Goal: Task Accomplishment & Management: Use online tool/utility

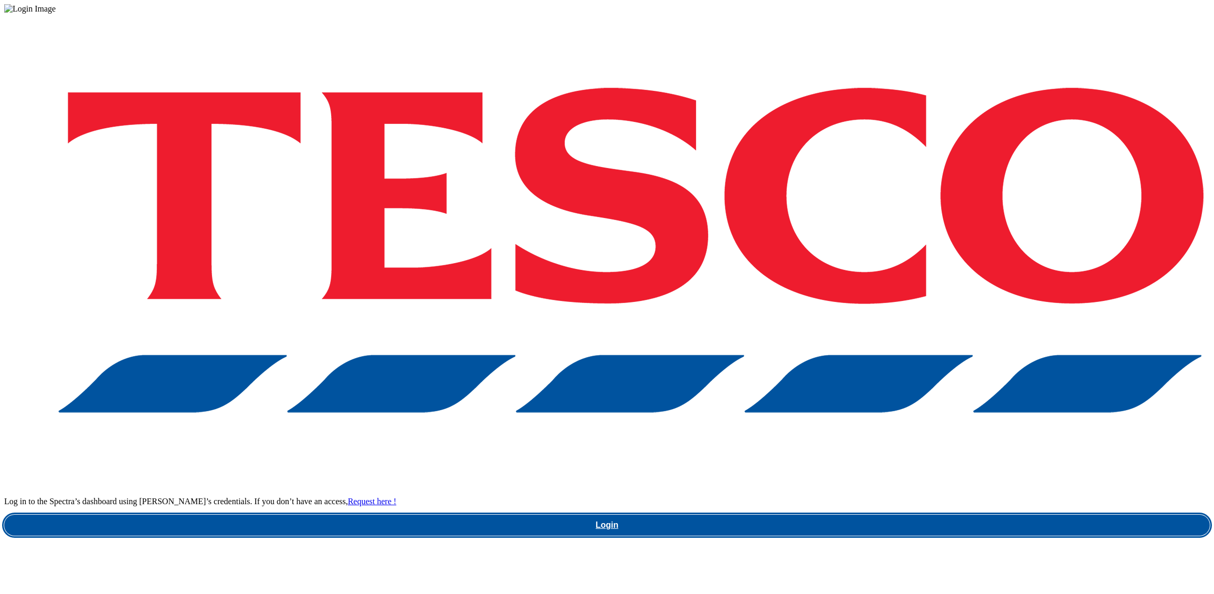
click at [867, 515] on link "Login" at bounding box center [607, 525] width 1206 height 21
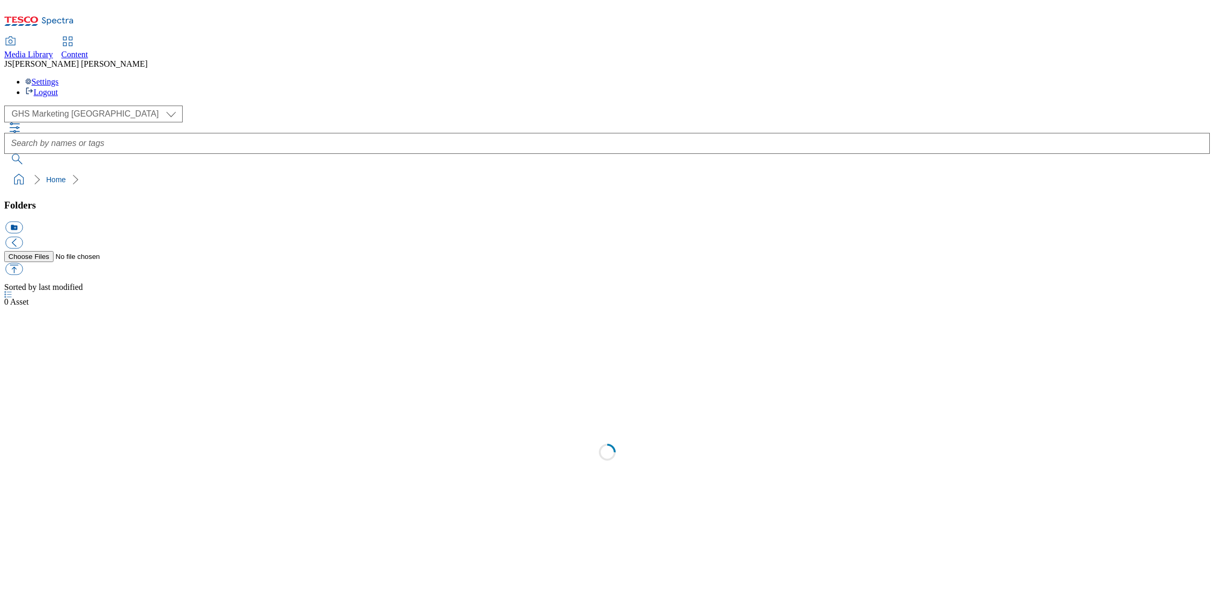
select select "flare-ghs-mktg"
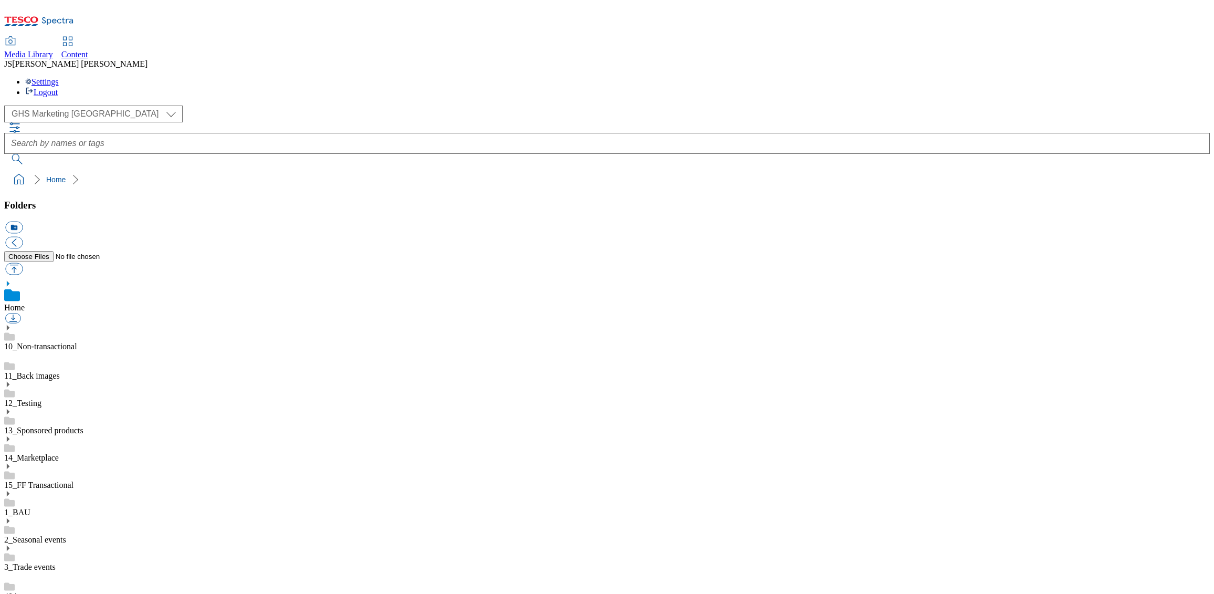
click at [88, 37] on link "Content" at bounding box center [74, 48] width 27 height 22
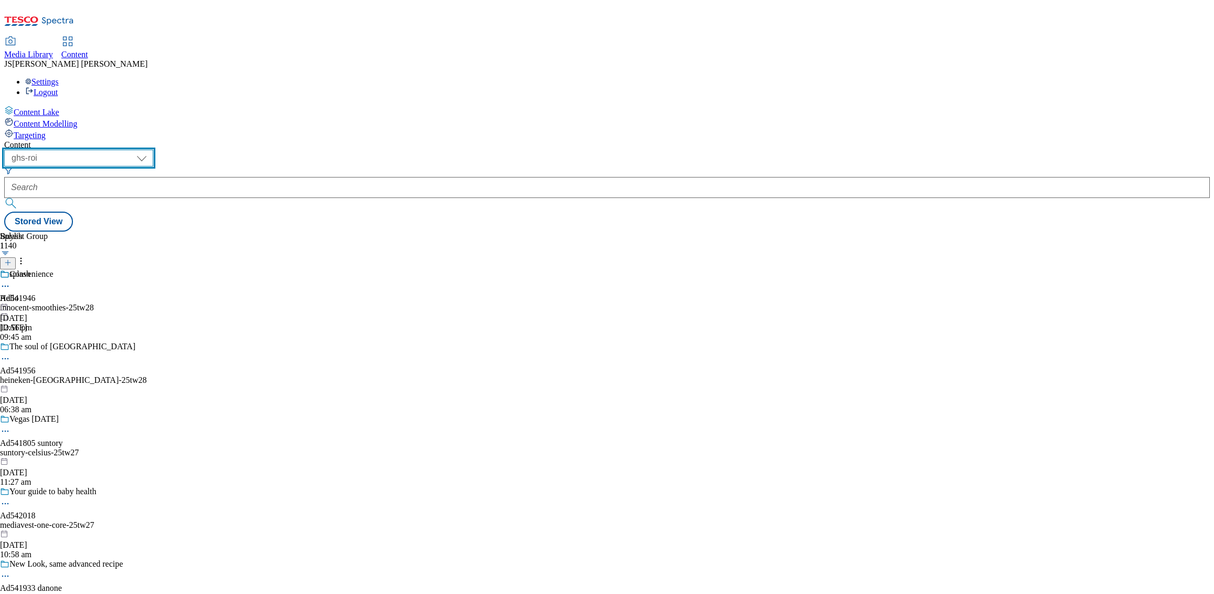
click at [153, 150] on select "ghs-roi ghs-uk ighs-cz ighs-hu ighs-sk phones-uk" at bounding box center [78, 158] width 149 height 17
select select "ghs-uk"
click at [137, 150] on select "ghs-roi ghs-uk ighs-cz ighs-hu ighs-sk phones-uk" at bounding box center [78, 158] width 149 height 17
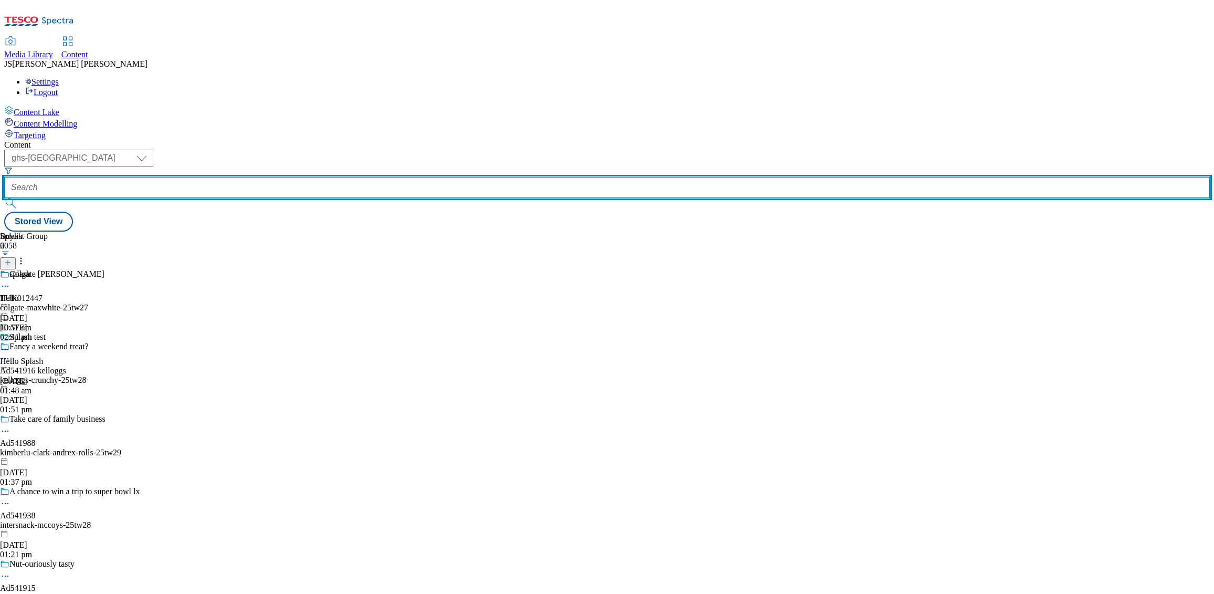
click at [255, 177] on input "text" at bounding box center [607, 187] width 1206 height 21
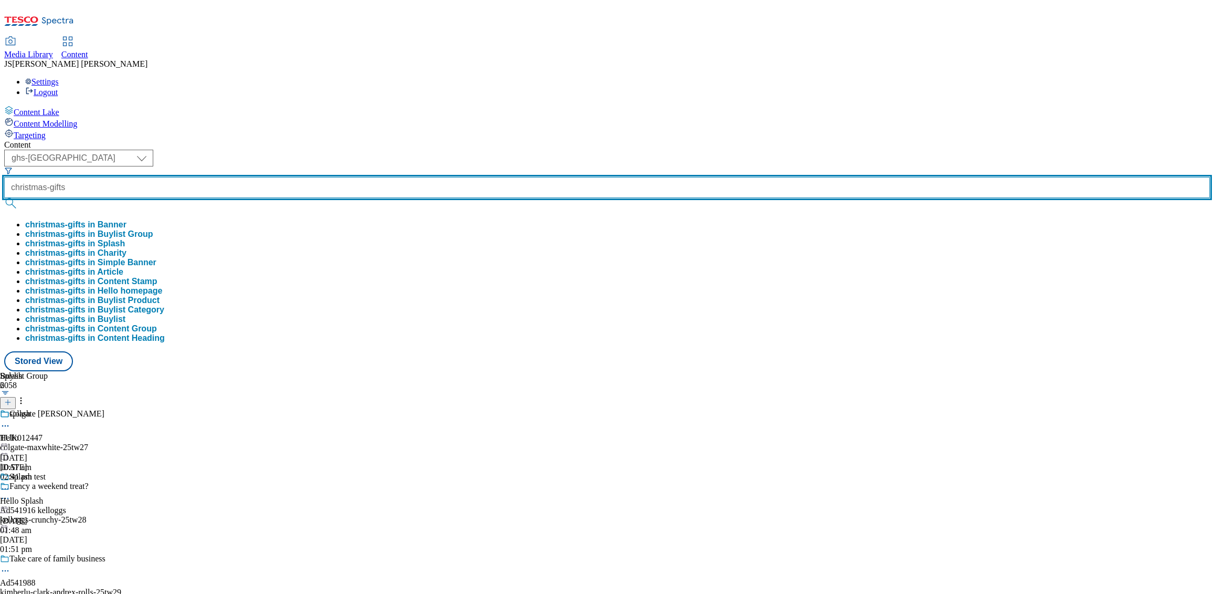
type input "christmas-gifts"
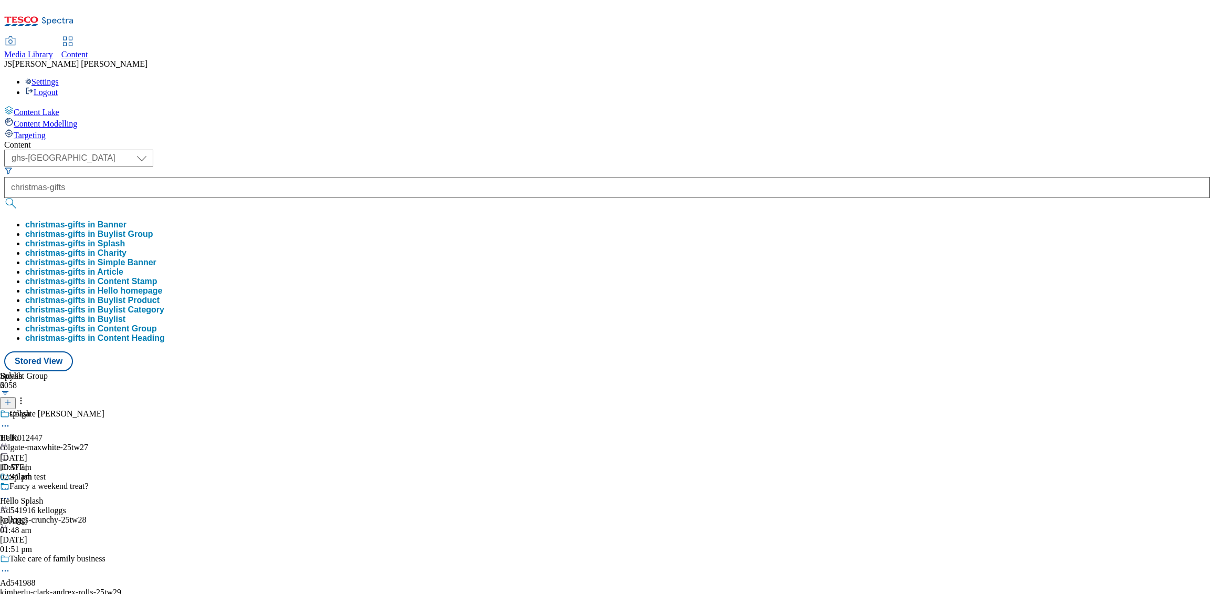
click at [153, 229] on button "christmas-gifts in Buylist Group" at bounding box center [89, 233] width 128 height 9
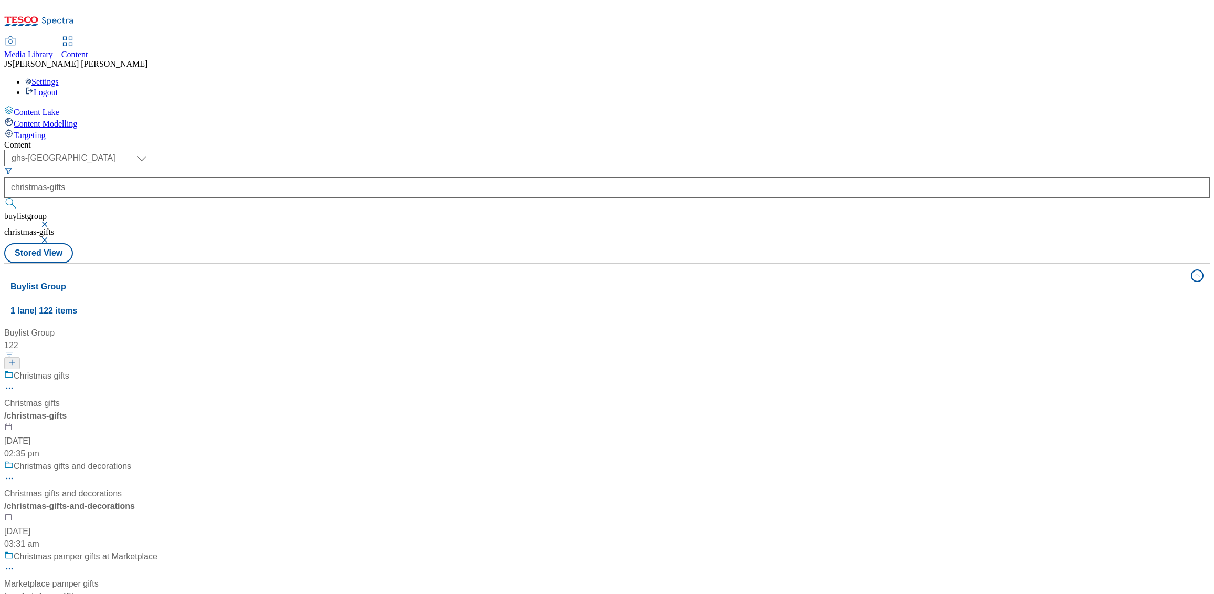
click at [165, 370] on div "Christmas gifts Christmas gifts / christmas-gifts 20 Aug 2025 02:35 pm" at bounding box center [84, 415] width 161 height 90
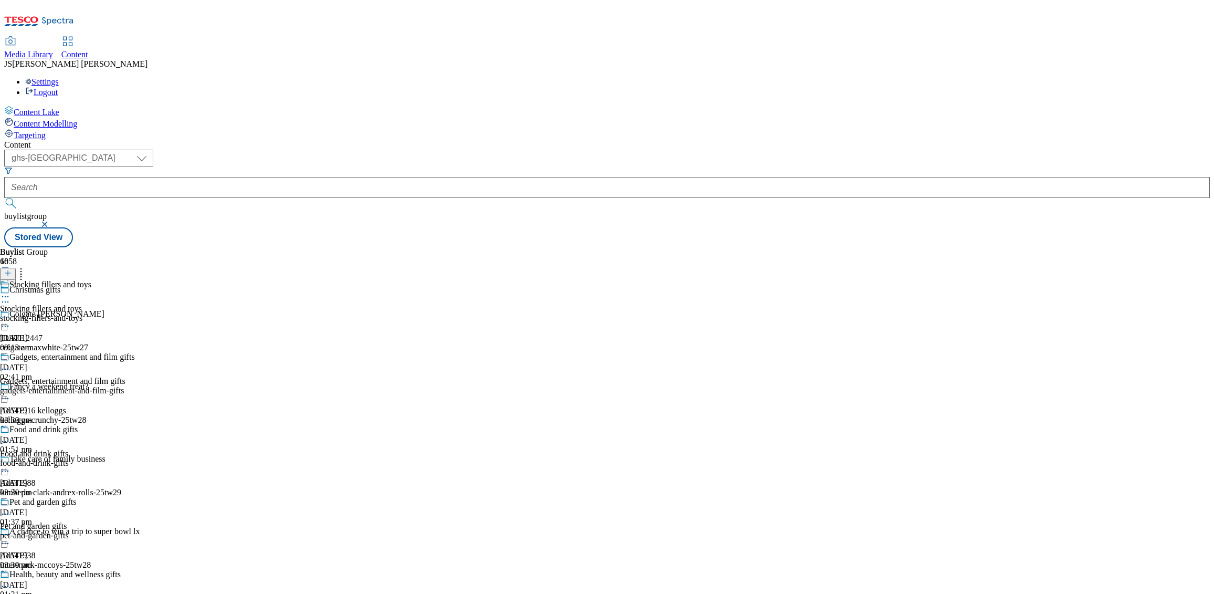
click at [135, 313] on div "stocking-fillers-and-toys" at bounding box center [67, 317] width 135 height 9
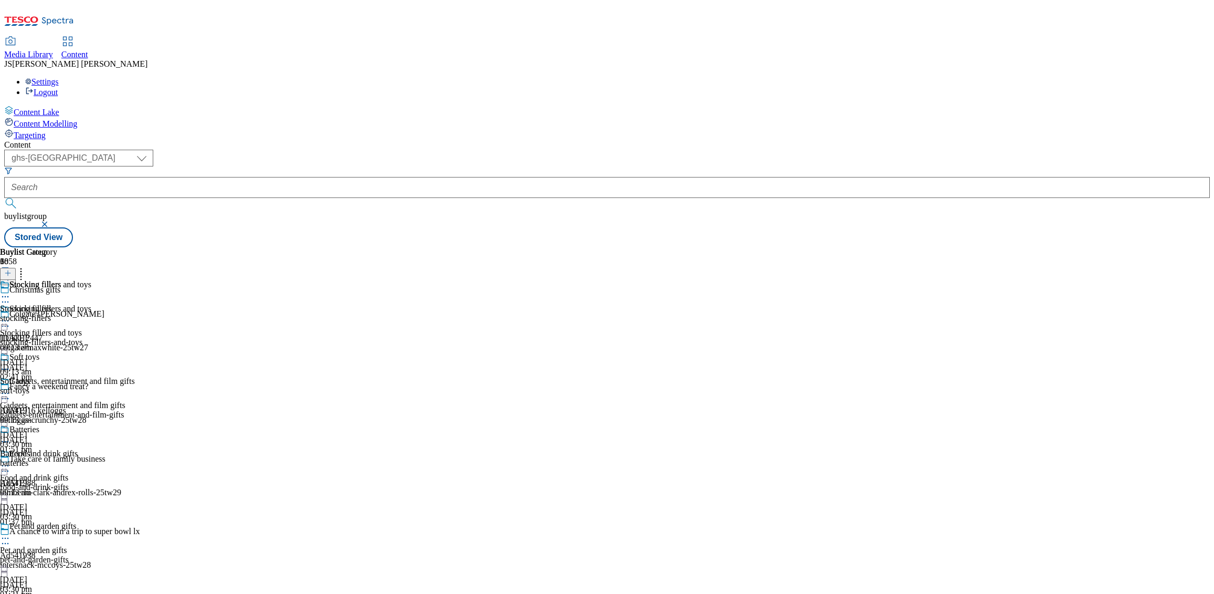
click at [11, 316] on icon at bounding box center [5, 321] width 11 height 11
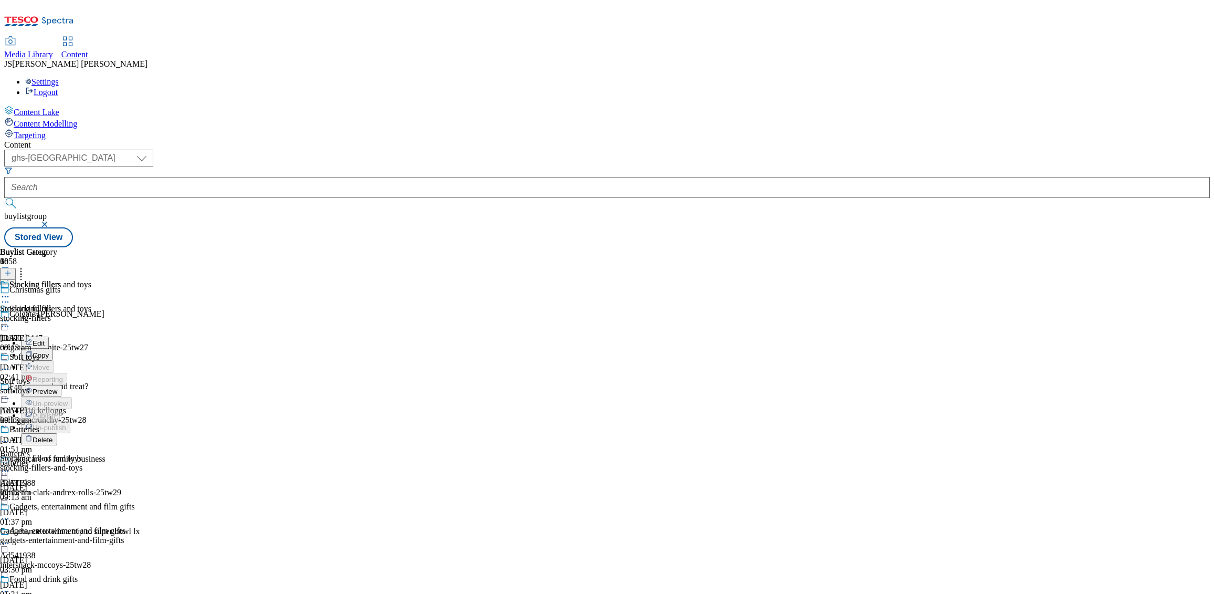
click at [45, 339] on span "Edit" at bounding box center [39, 343] width 12 height 8
select select "evergreen"
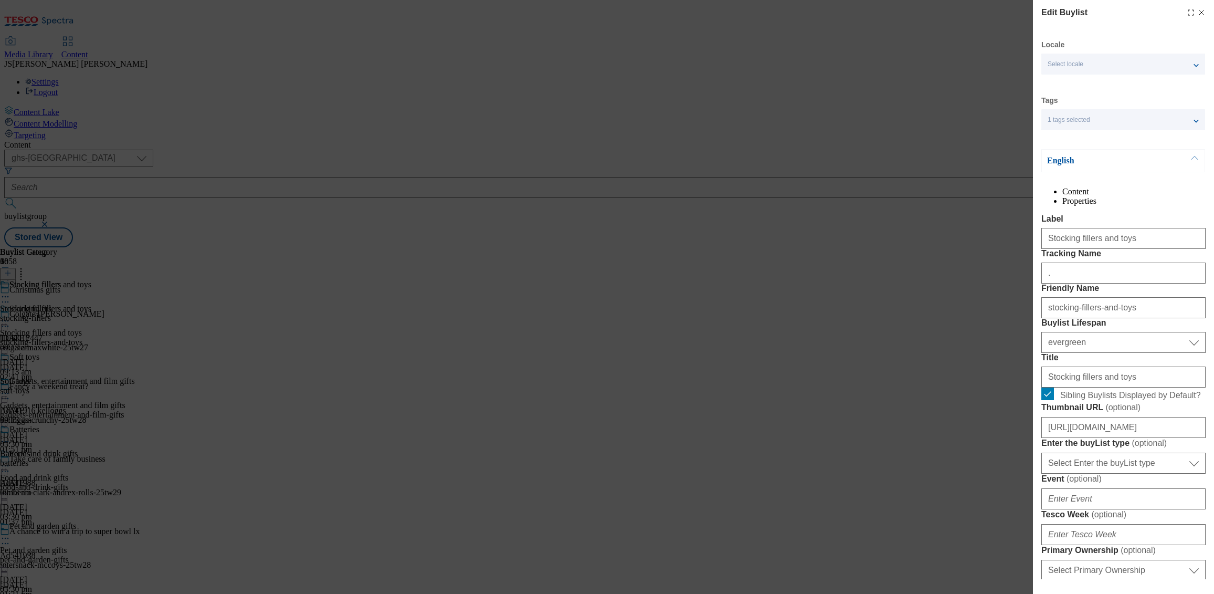
select select "Banner"
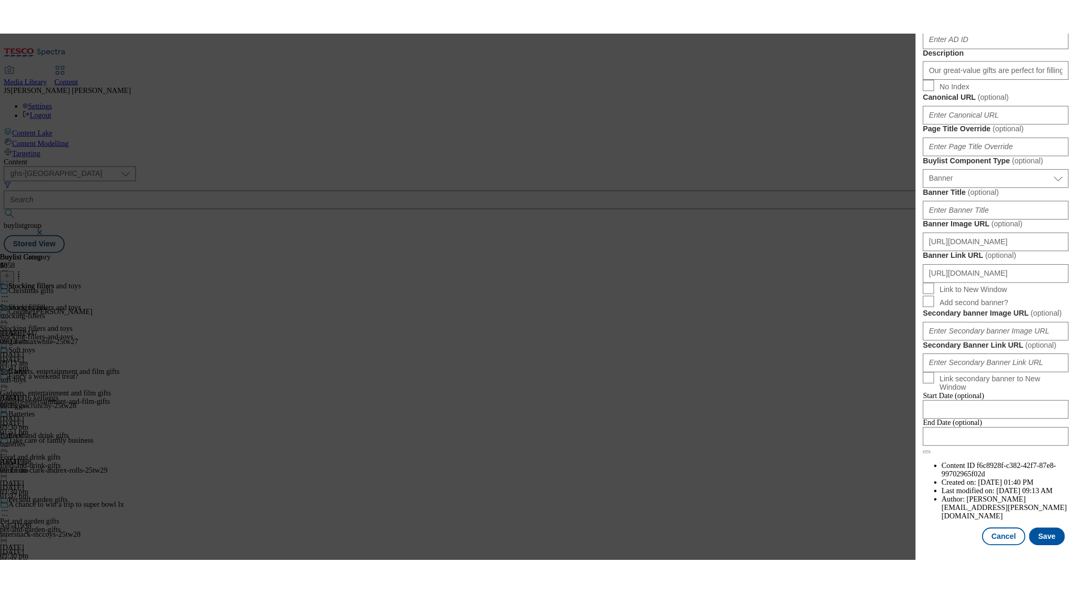
scroll to position [981, 0]
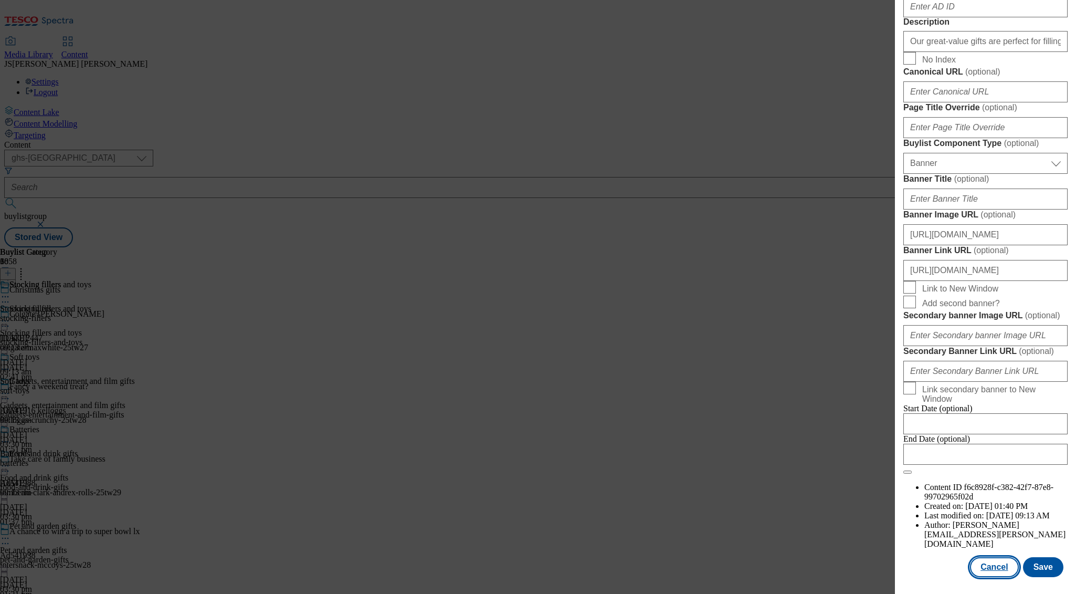
click at [989, 565] on button "Cancel" at bounding box center [994, 567] width 48 height 20
select select "evergreen"
select select "Banner"
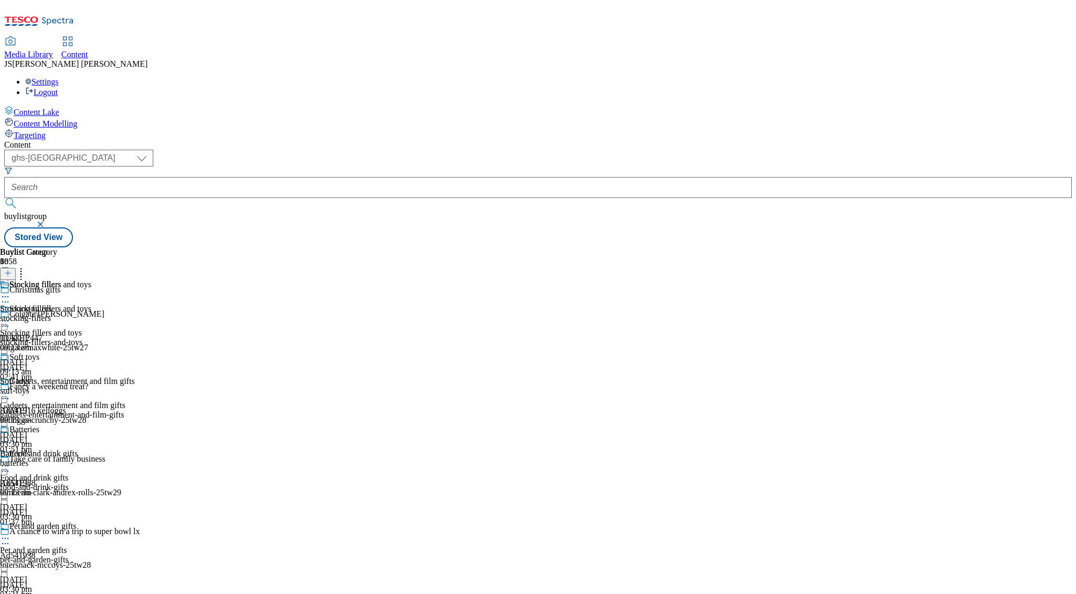
scroll to position [746, 0]
click at [51, 304] on div "Stocking fillers" at bounding box center [25, 308] width 51 height 9
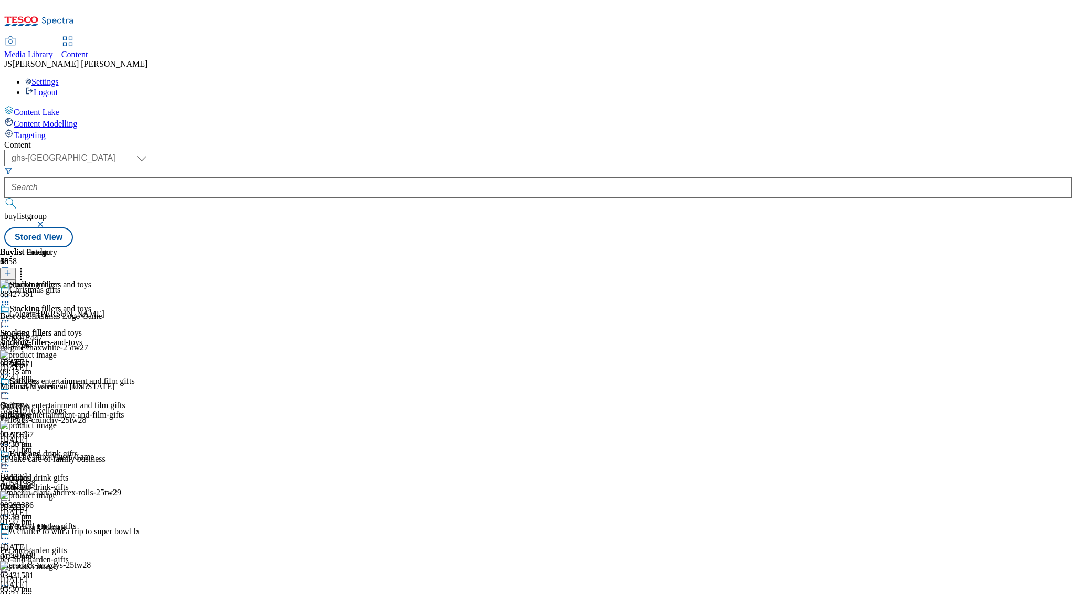
click at [11, 316] on icon at bounding box center [5, 321] width 11 height 11
click at [49, 337] on button "Edit" at bounding box center [35, 343] width 28 height 12
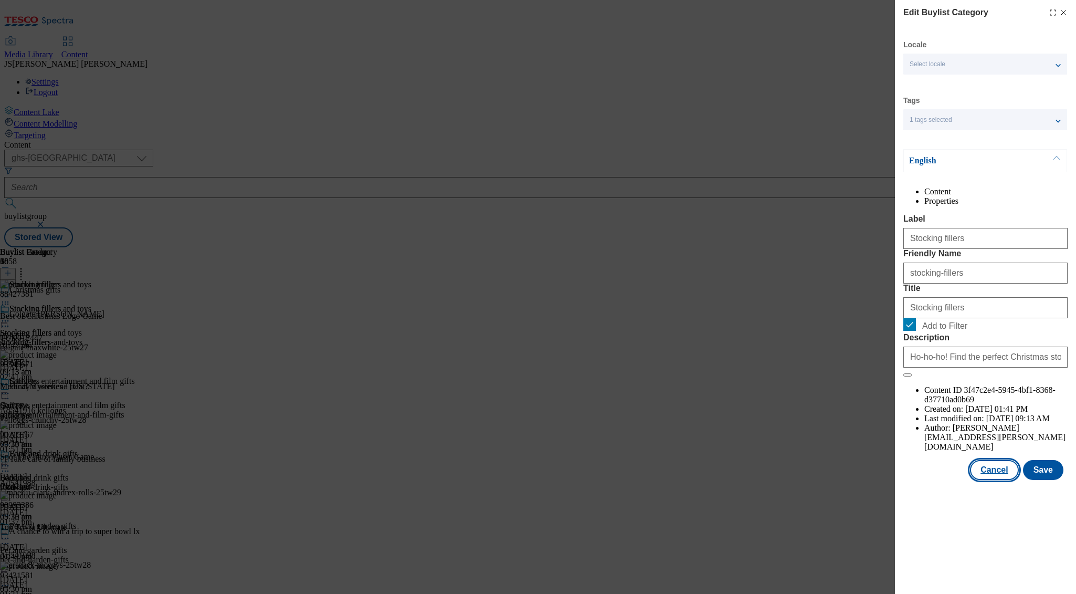
click at [995, 480] on button "Cancel" at bounding box center [994, 470] width 48 height 20
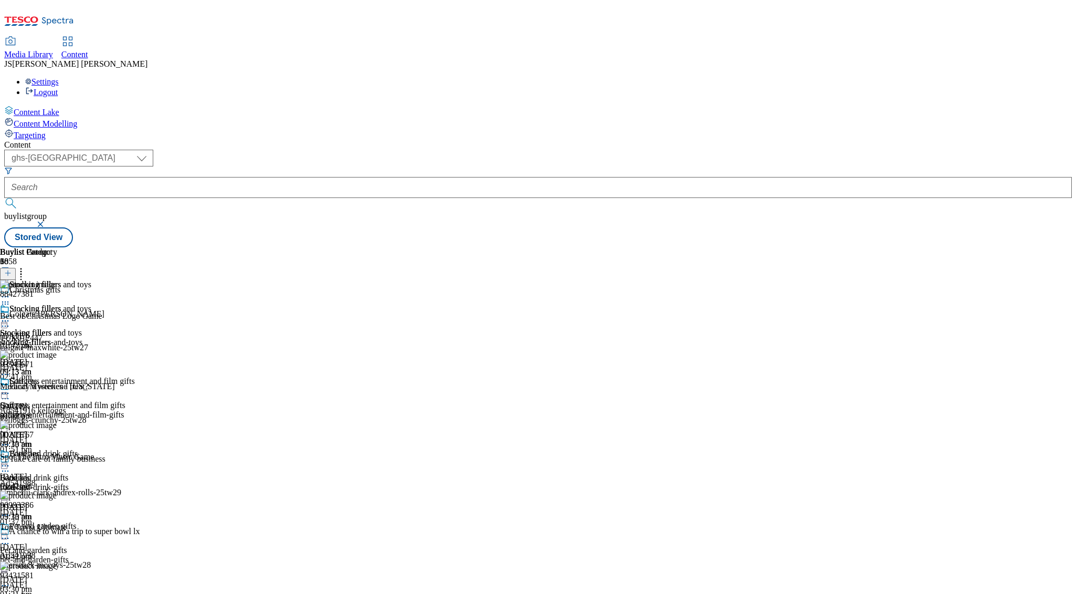
click at [11, 316] on icon at bounding box center [5, 321] width 11 height 11
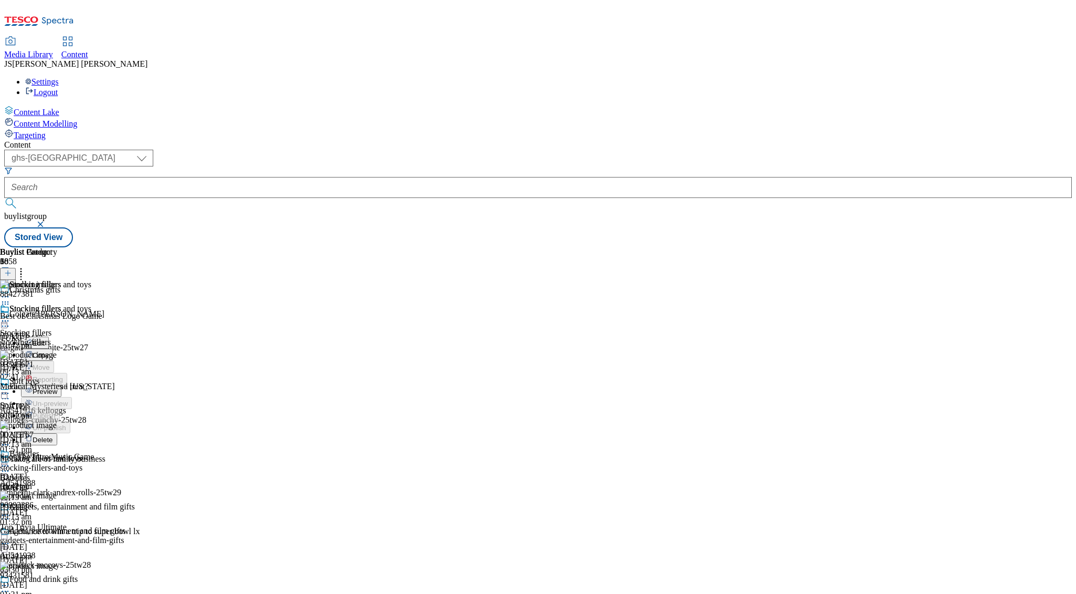
click at [45, 339] on span "Edit" at bounding box center [39, 343] width 12 height 8
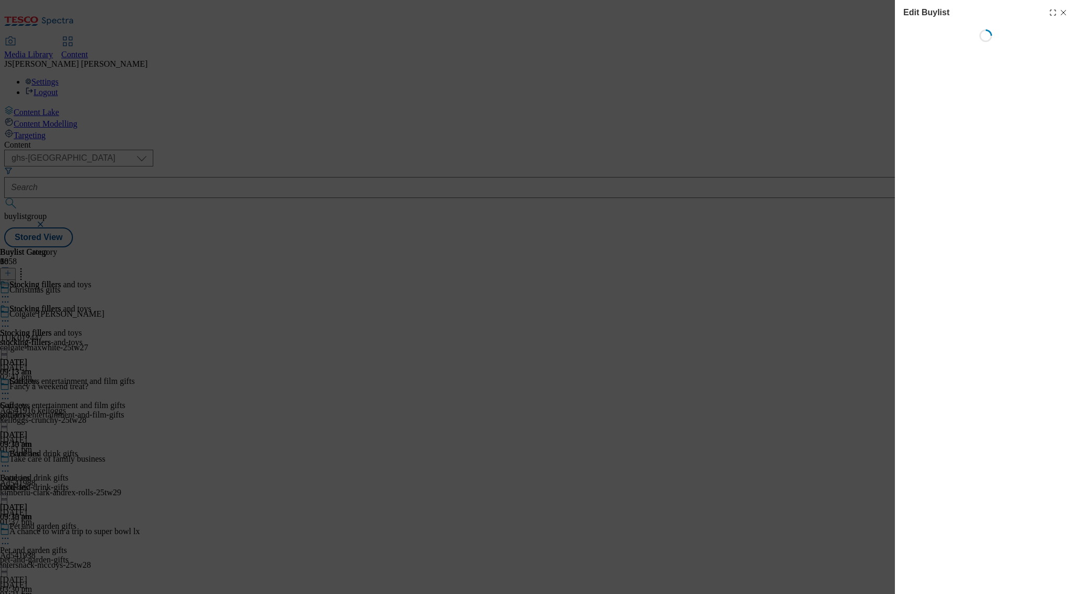
select select "evergreen"
select select "Banner"
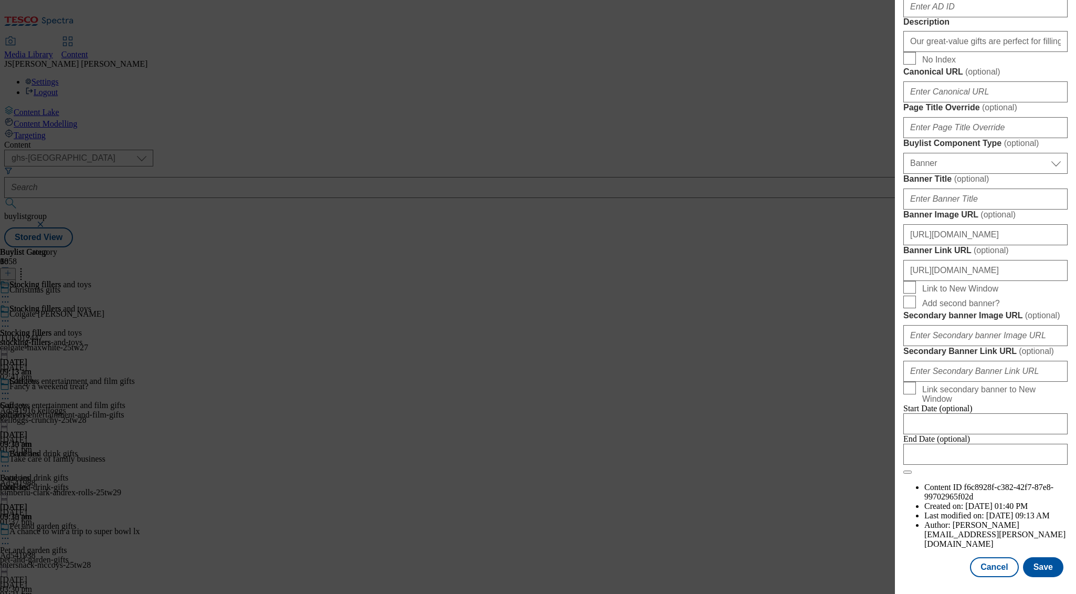
scroll to position [700, 0]
click at [957, 102] on input "Canonical URL ( optional )" at bounding box center [986, 91] width 164 height 21
select select "evergreen"
select select "Banner"
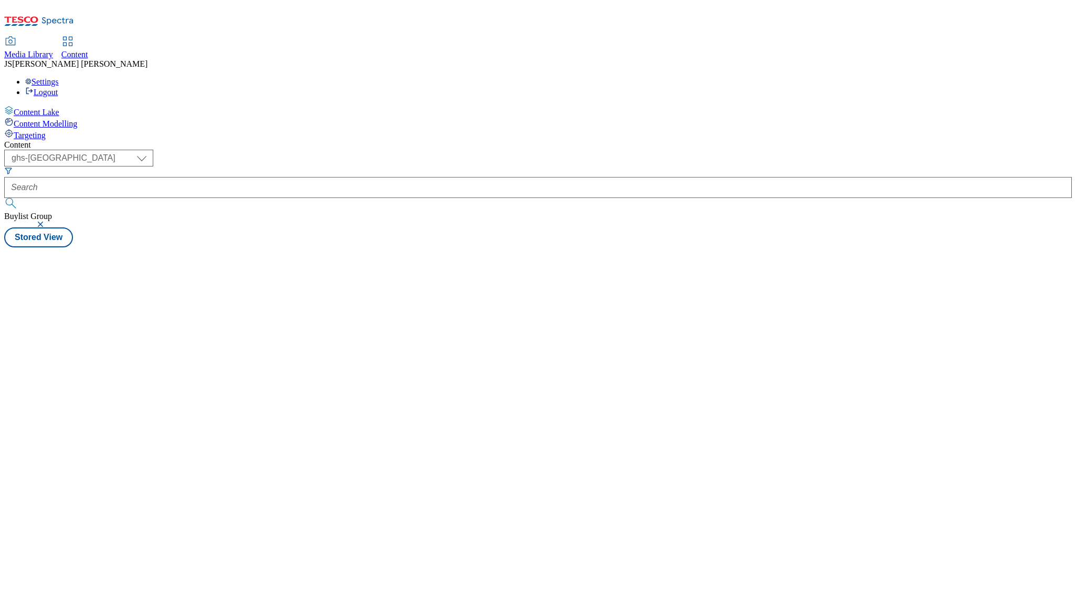
select select "ghs-[GEOGRAPHIC_DATA]"
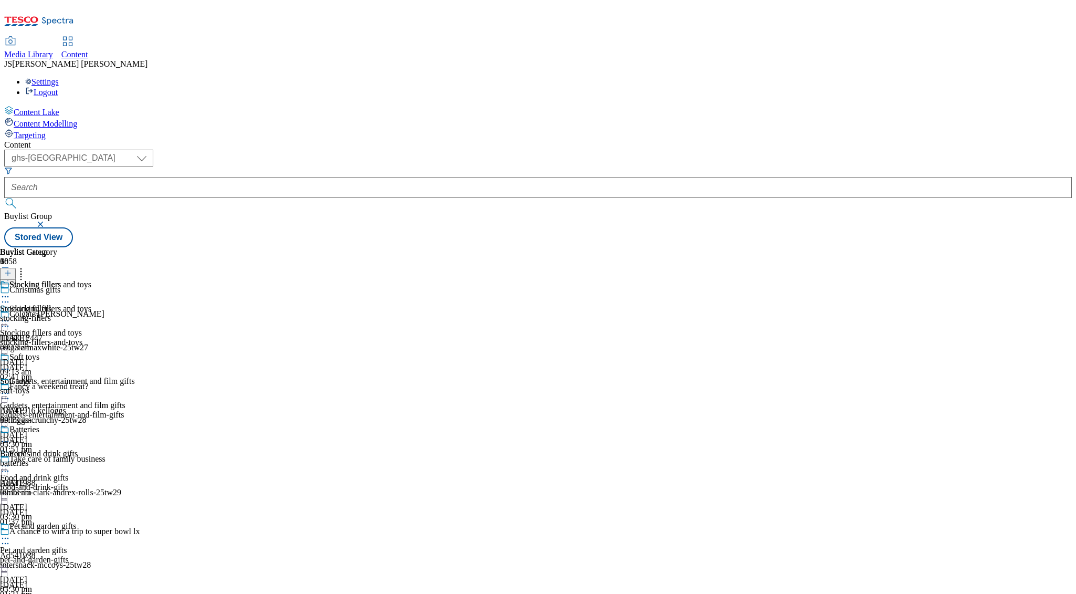
scroll to position [954, 0]
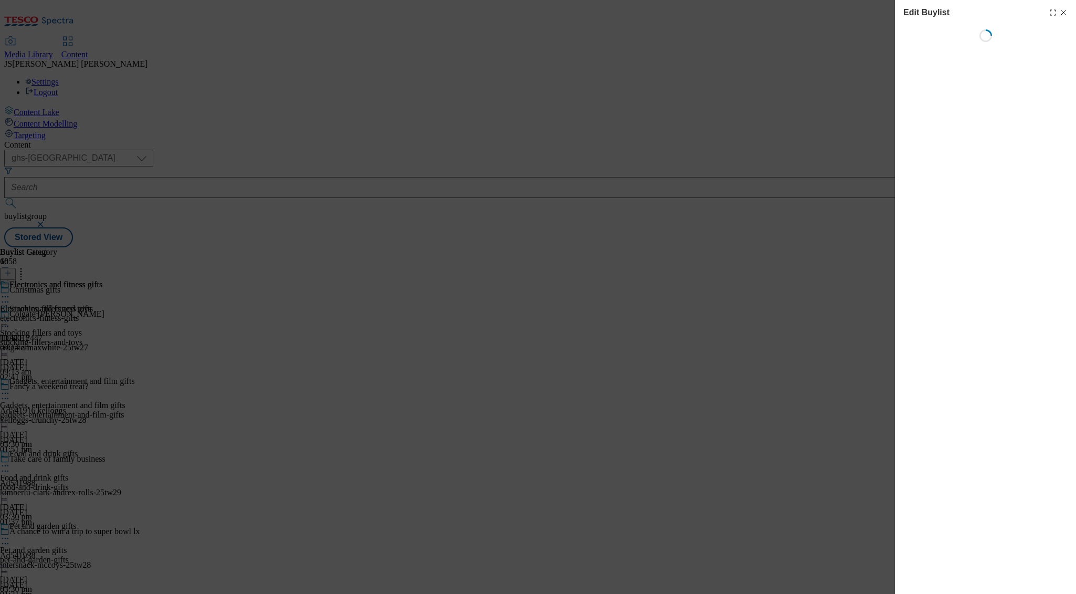
select select "evergreen"
select select "Banner"
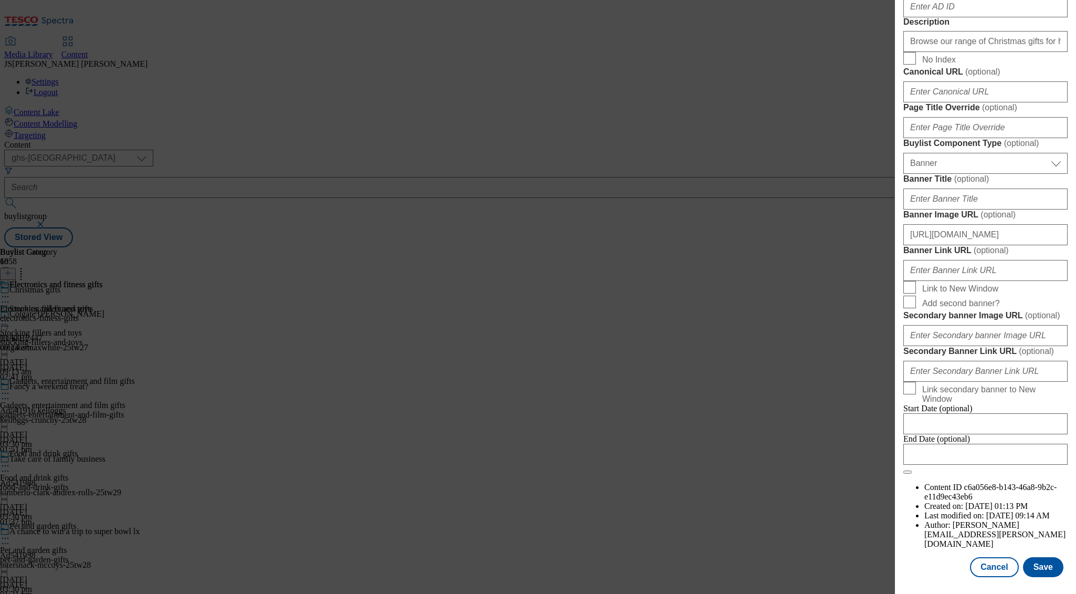
scroll to position [779, 0]
click at [936, 138] on input "Page Title Override ( optional )" at bounding box center [986, 127] width 164 height 21
type input "Test meta title"
click at [1039, 559] on button "Save" at bounding box center [1043, 567] width 40 height 20
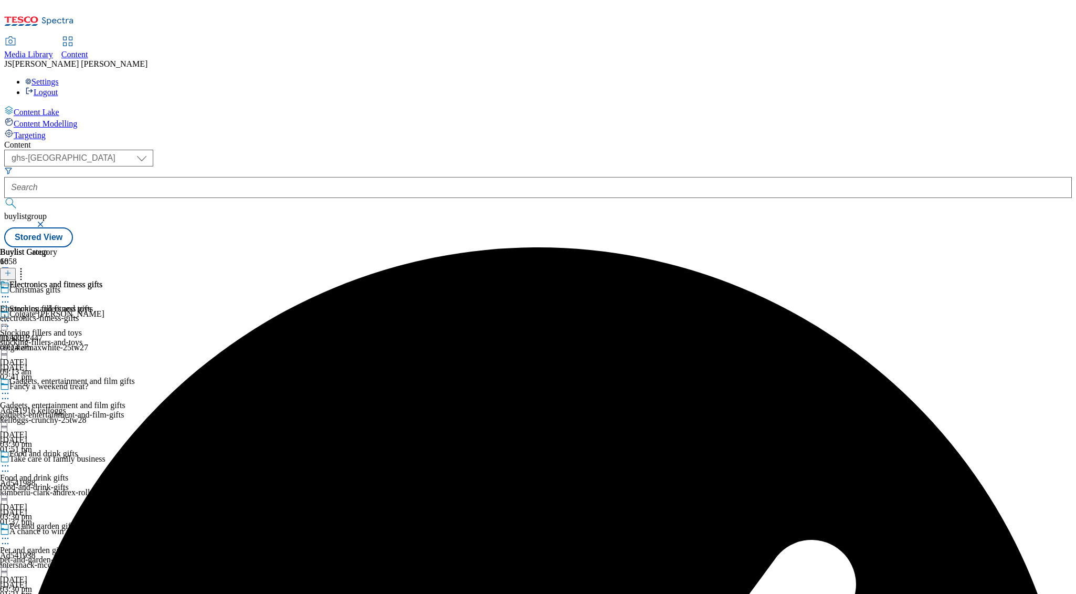
click at [11, 291] on icon at bounding box center [5, 296] width 11 height 11
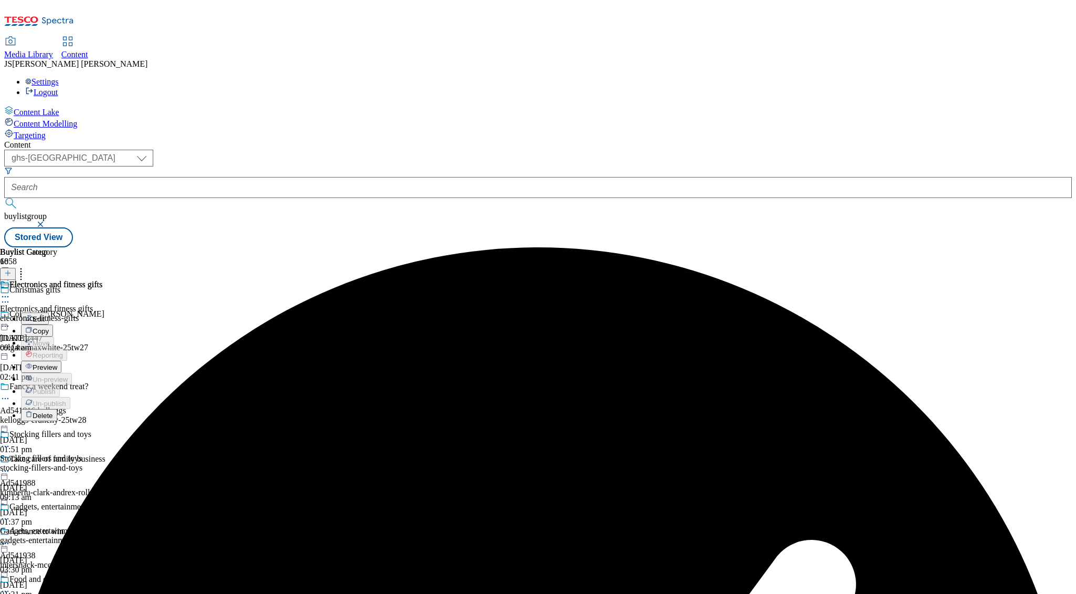
click at [57, 363] on span "Preview" at bounding box center [45, 367] width 25 height 8
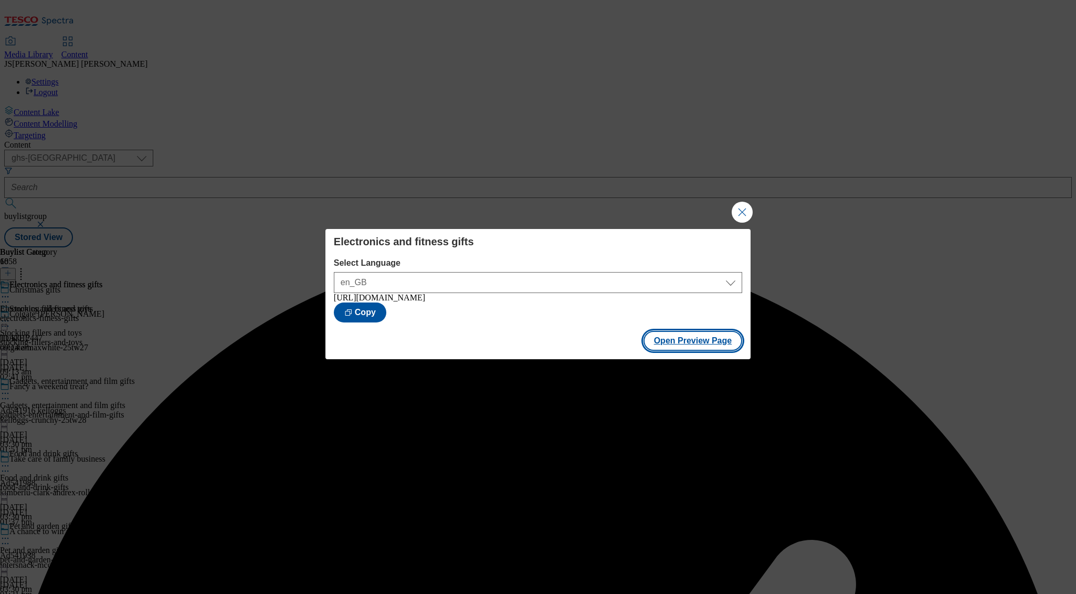
click at [685, 346] on button "Open Preview Page" at bounding box center [693, 341] width 99 height 20
drag, startPoint x: 742, startPoint y: 217, endPoint x: 711, endPoint y: 208, distance: 32.9
click at [742, 217] on button "Close Modal" at bounding box center [742, 212] width 21 height 21
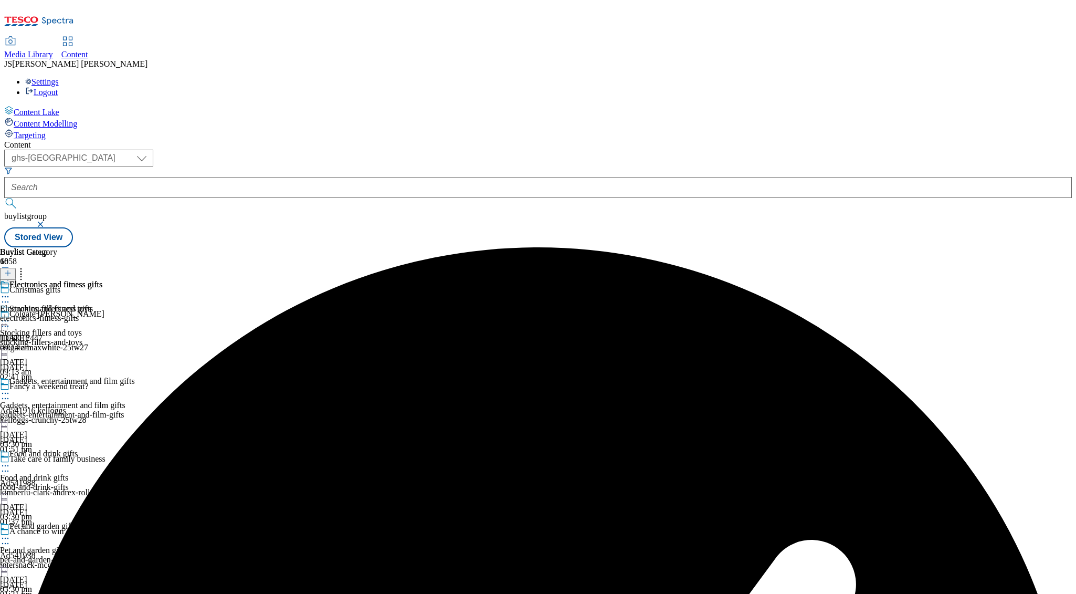
click at [11, 291] on icon at bounding box center [5, 296] width 11 height 11
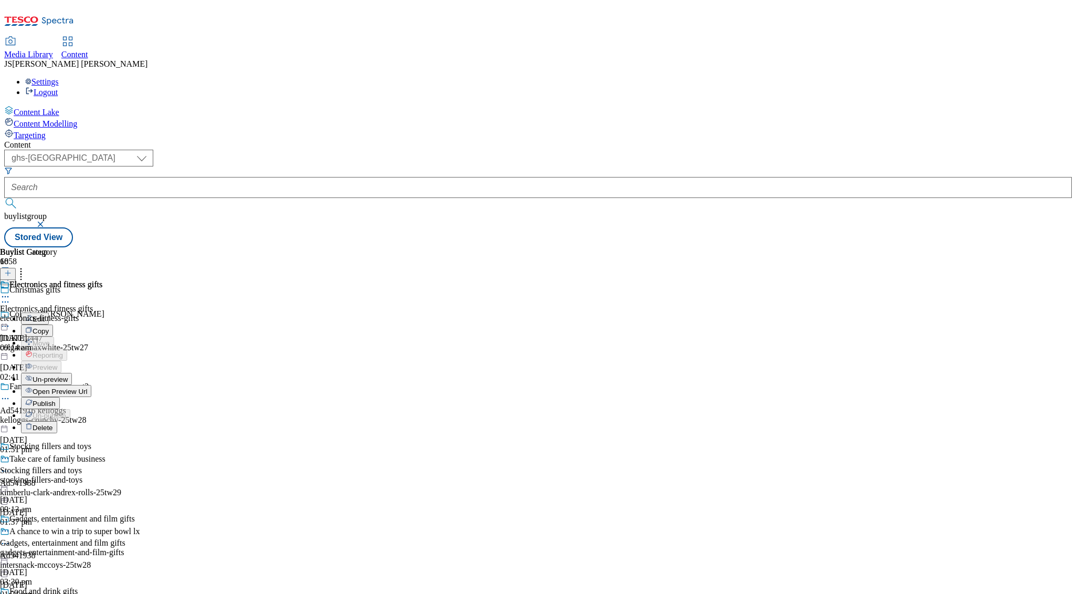
click at [45, 315] on span "Edit" at bounding box center [39, 319] width 12 height 8
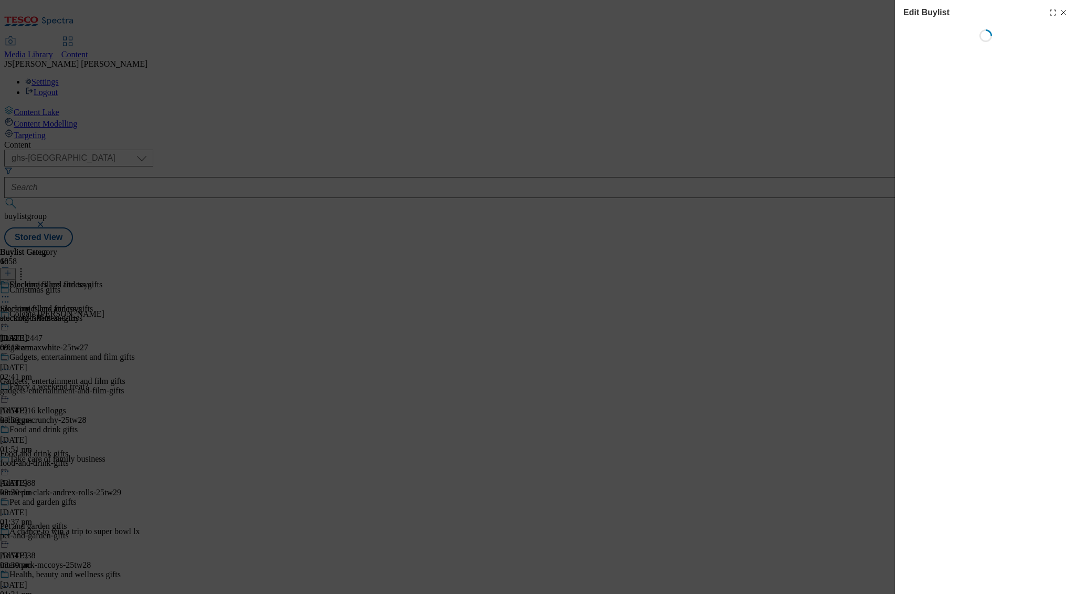
select select "evergreen"
select select "Banner"
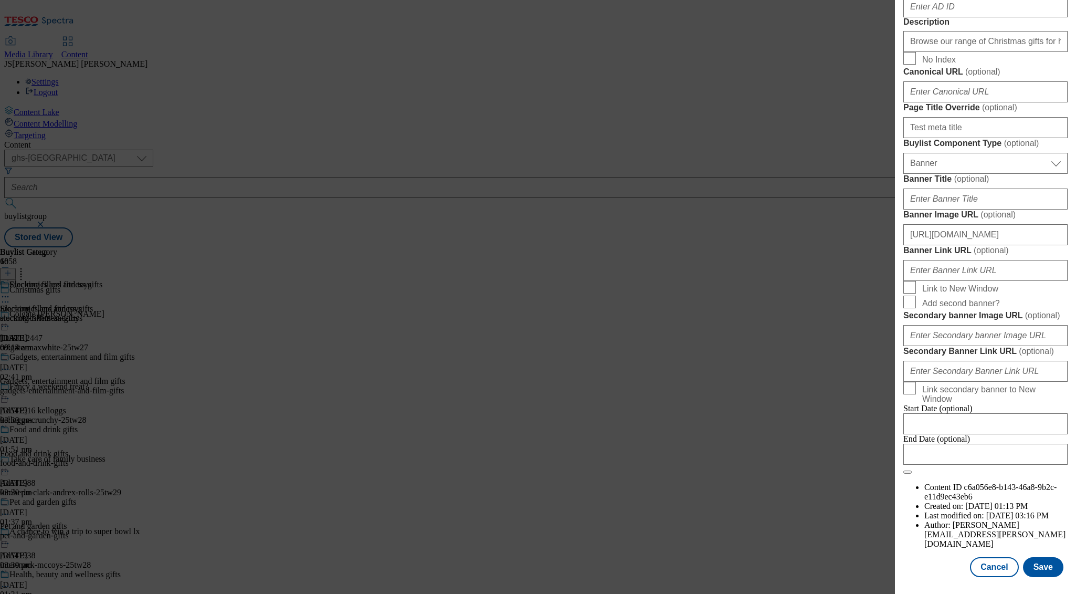
scroll to position [770, 0]
drag, startPoint x: 910, startPoint y: 233, endPoint x: 879, endPoint y: 234, distance: 30.5
click at [879, 234] on div "Edit Buylist Locale Select locale English Welsh Tags 1 tags selected fnf market…" at bounding box center [538, 297] width 1076 height 594
click at [1049, 572] on button "Save" at bounding box center [1043, 567] width 40 height 20
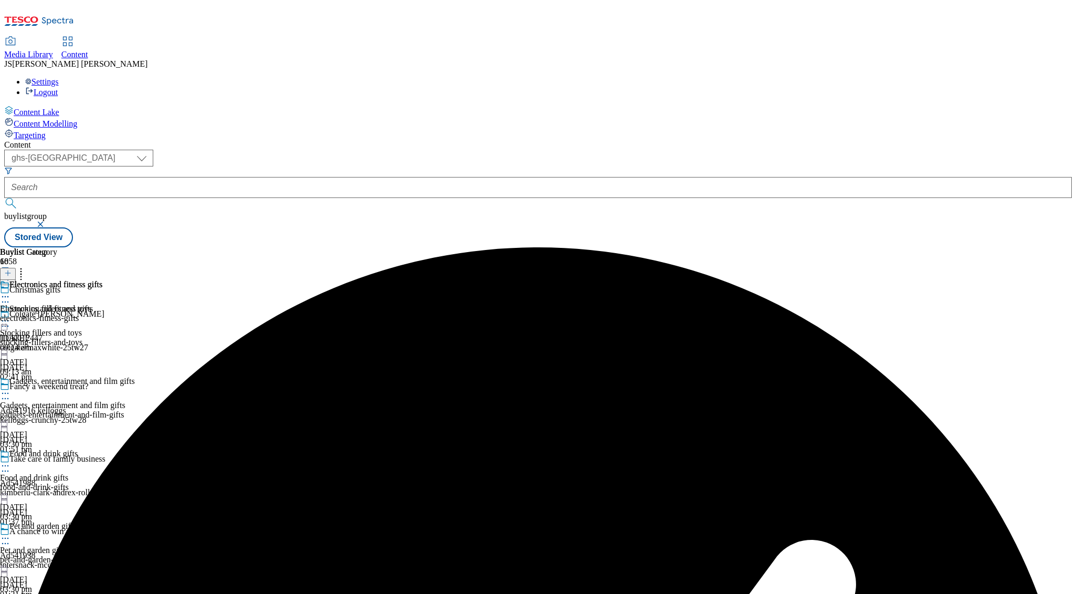
click at [11, 291] on icon at bounding box center [5, 296] width 11 height 11
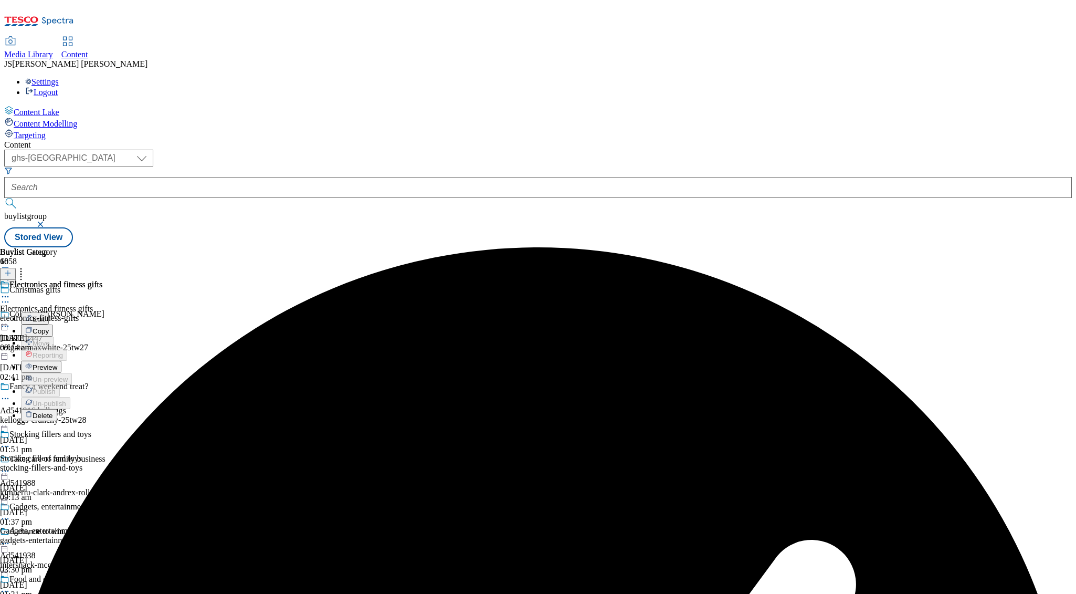
click at [57, 363] on span "Preview" at bounding box center [45, 367] width 25 height 8
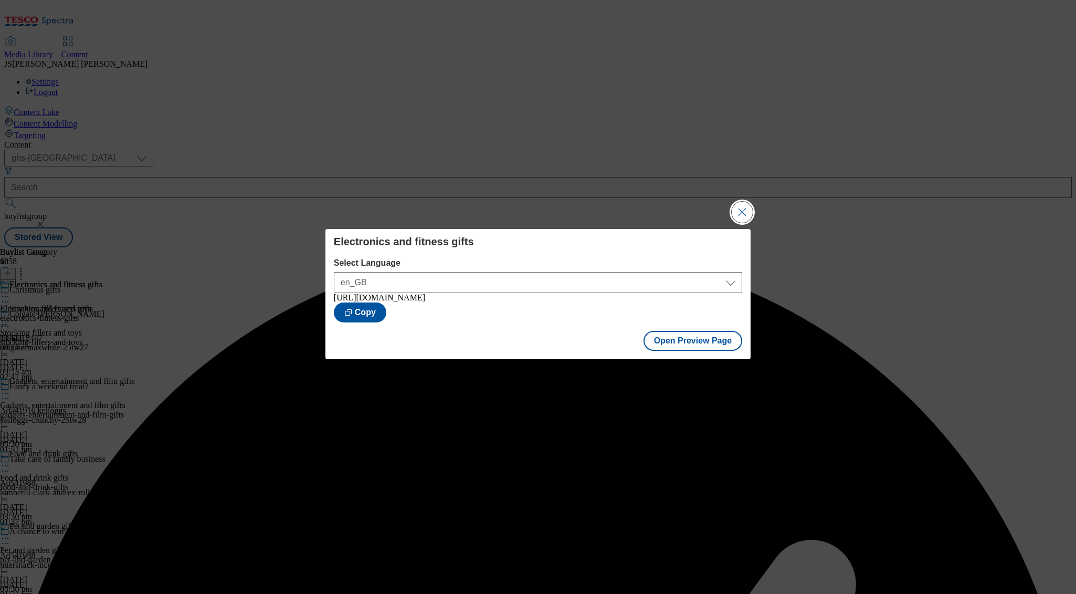
click at [739, 202] on button "Close Modal" at bounding box center [742, 212] width 21 height 21
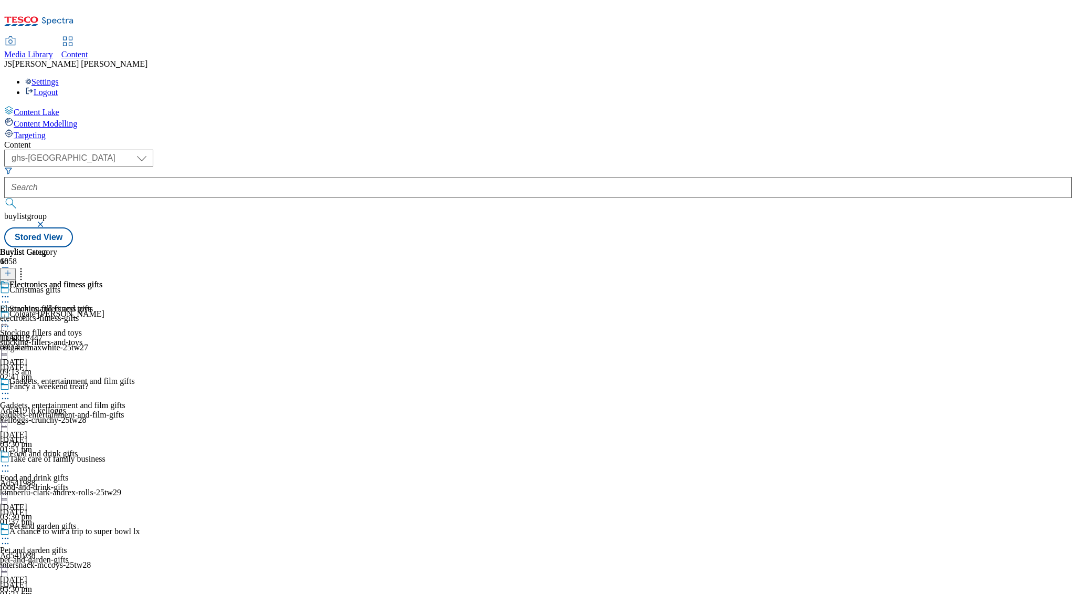
click at [802, 247] on div "Buylist Group 6058 Christmas gifts Colgate Max White TUK012447 colgate-maxwhite…" at bounding box center [538, 247] width 1068 height 0
